Goal: Transaction & Acquisition: Download file/media

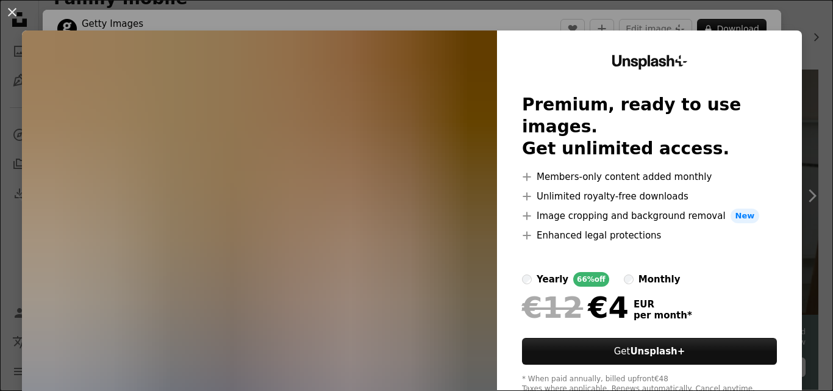
scroll to position [235, 0]
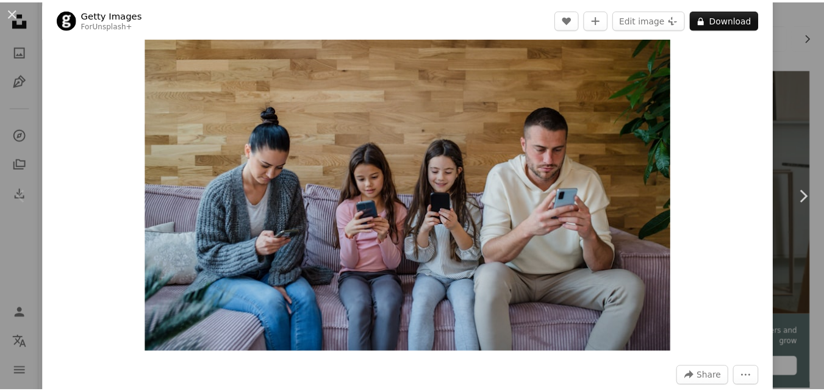
scroll to position [46, 0]
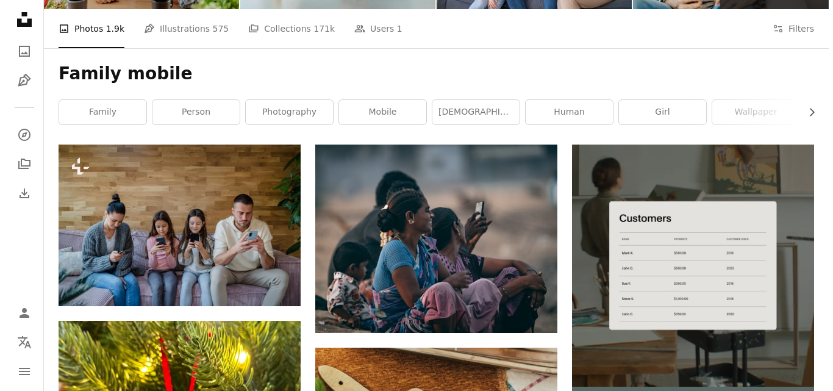
scroll to position [107, 0]
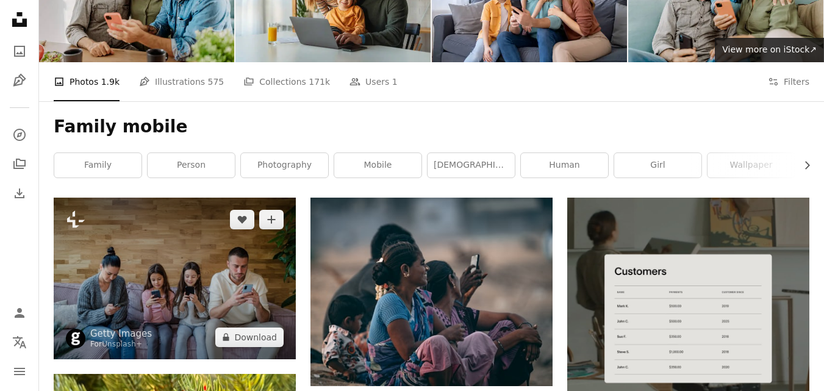
click at [203, 249] on img at bounding box center [175, 278] width 242 height 161
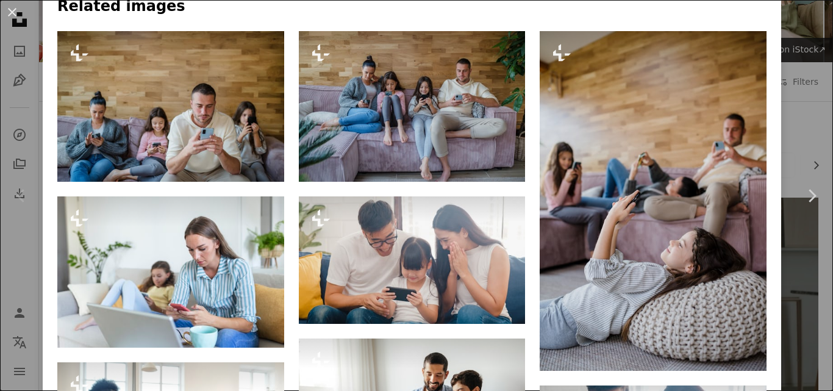
scroll to position [846, 0]
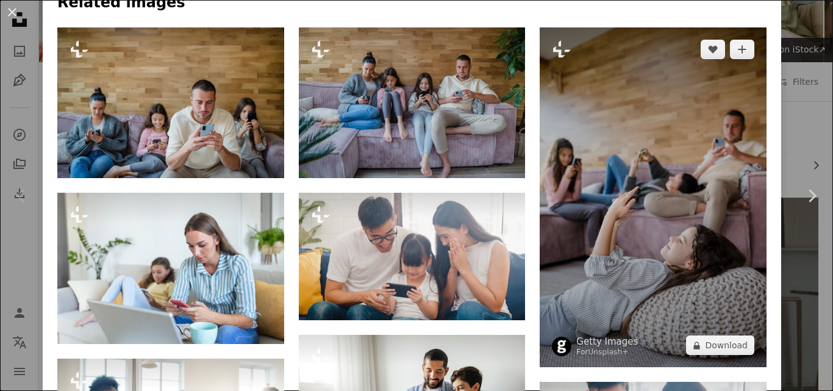
click at [656, 141] on img at bounding box center [653, 197] width 227 height 340
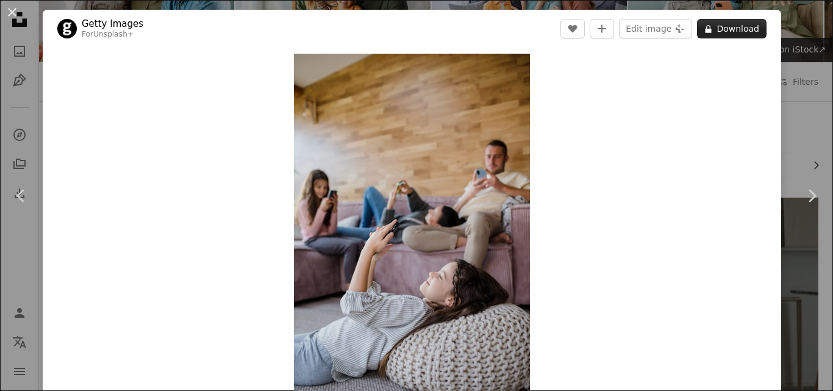
click at [729, 29] on button "A lock Download" at bounding box center [732, 29] width 70 height 20
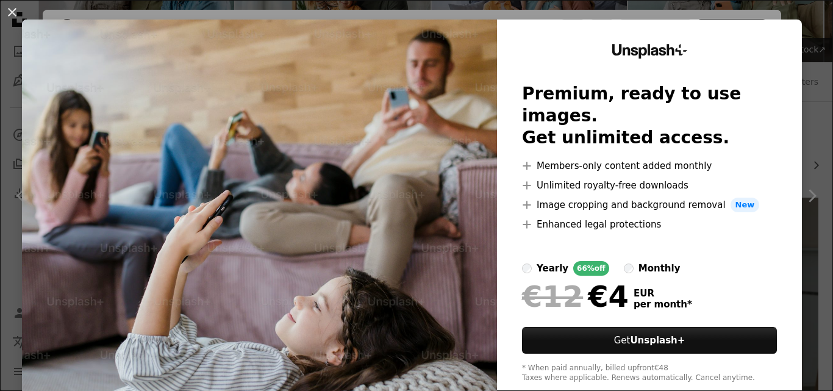
scroll to position [10, 0]
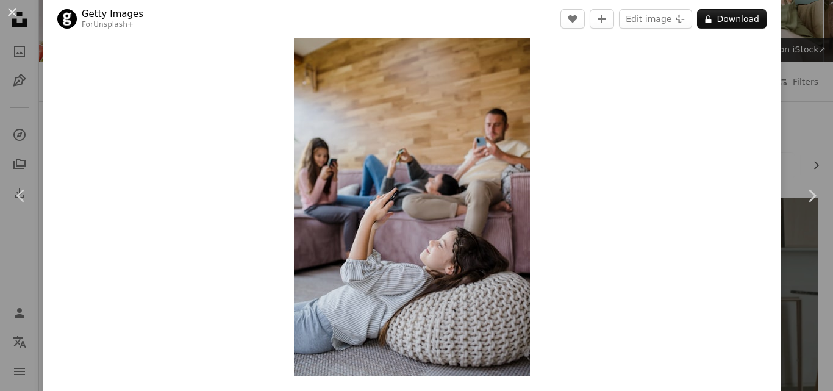
scroll to position [35, 0]
